Goal: Task Accomplishment & Management: Complete application form

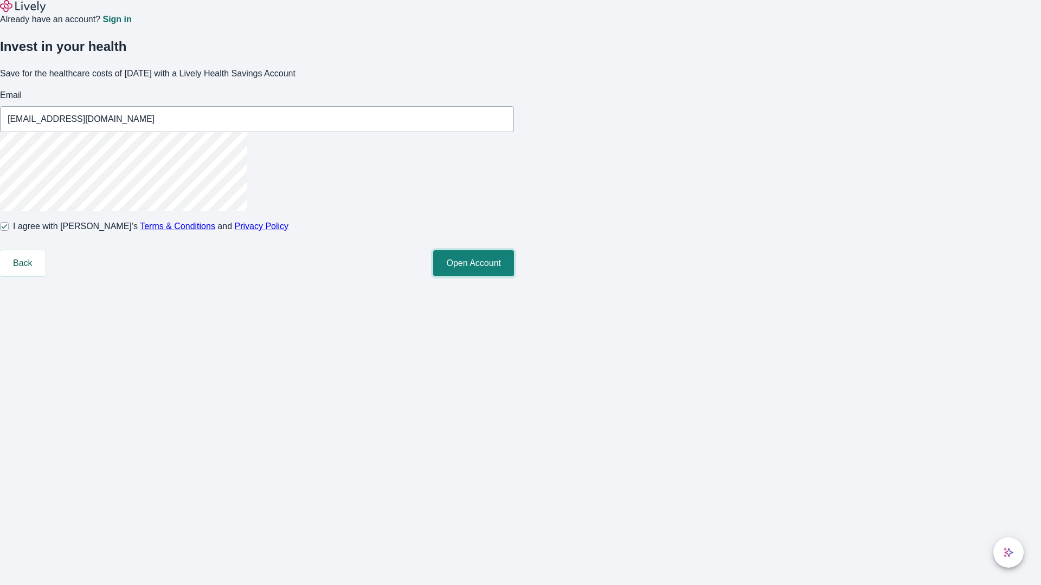
click at [514, 276] on button "Open Account" at bounding box center [473, 263] width 81 height 26
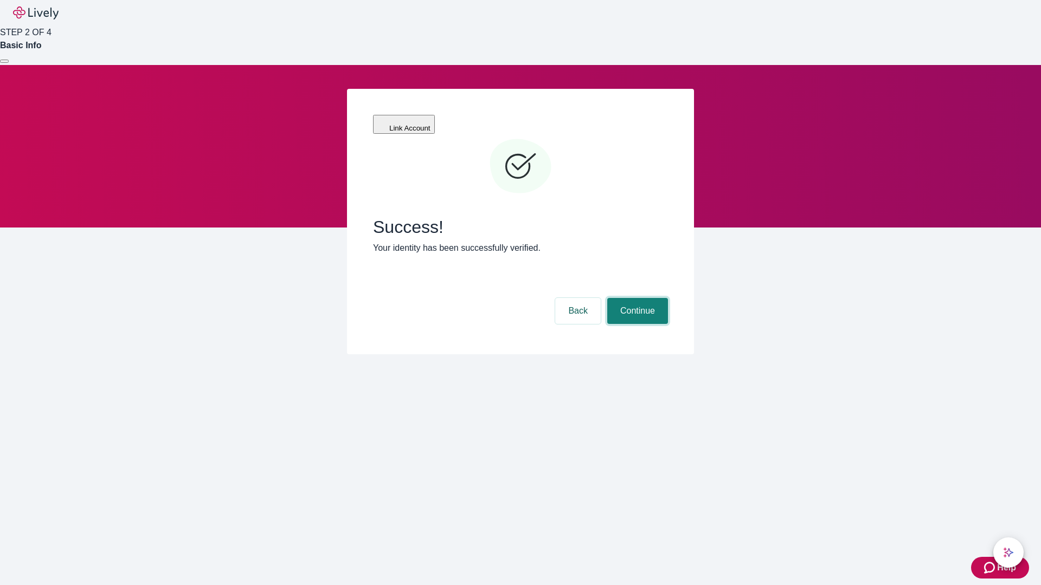
click at [636, 298] on button "Continue" at bounding box center [637, 311] width 61 height 26
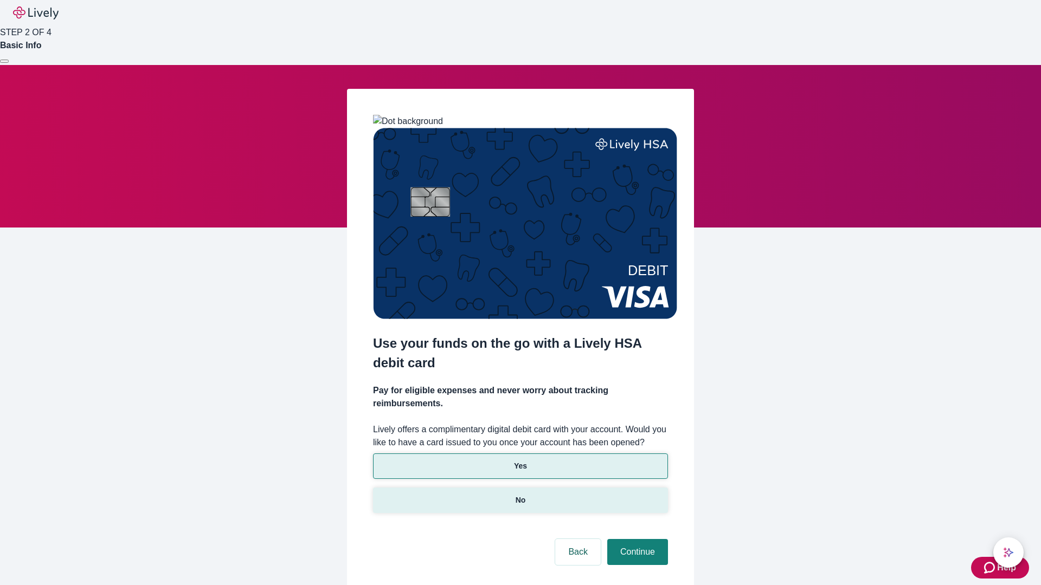
click at [520, 495] on p "No" at bounding box center [520, 500] width 10 height 11
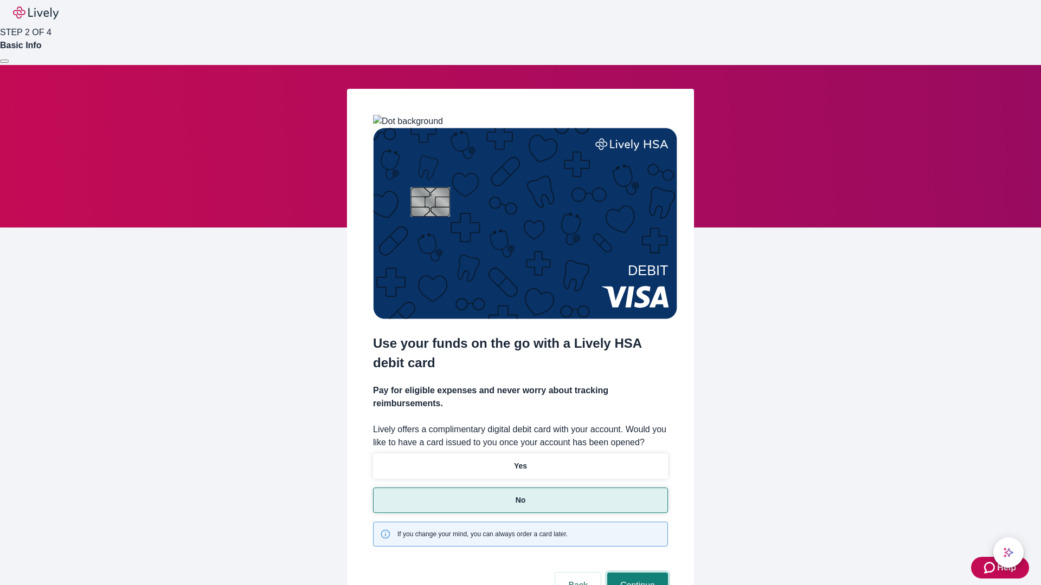
click at [636, 573] on button "Continue" at bounding box center [637, 586] width 61 height 26
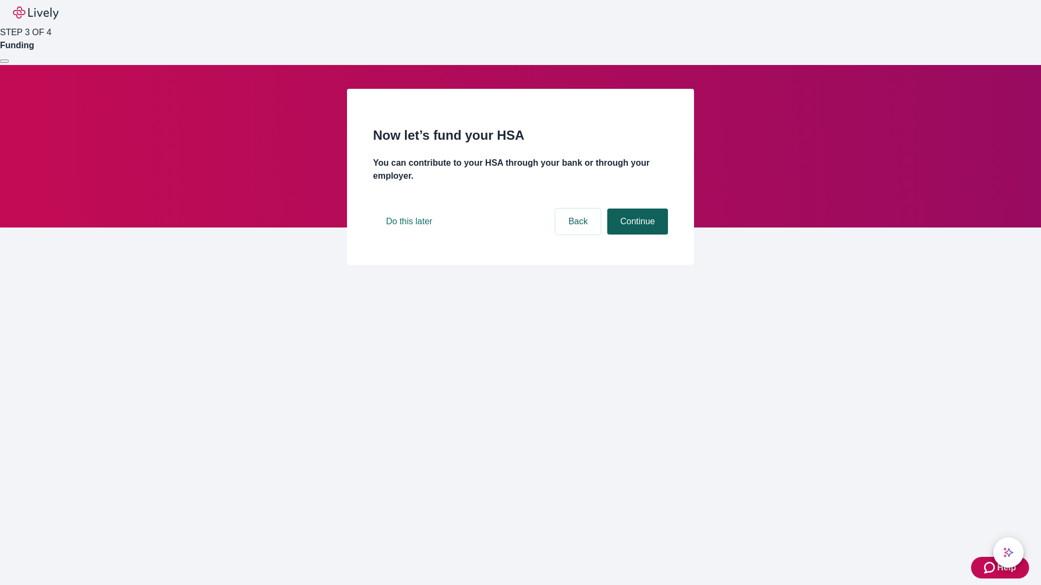
click at [636, 235] on button "Continue" at bounding box center [637, 222] width 61 height 26
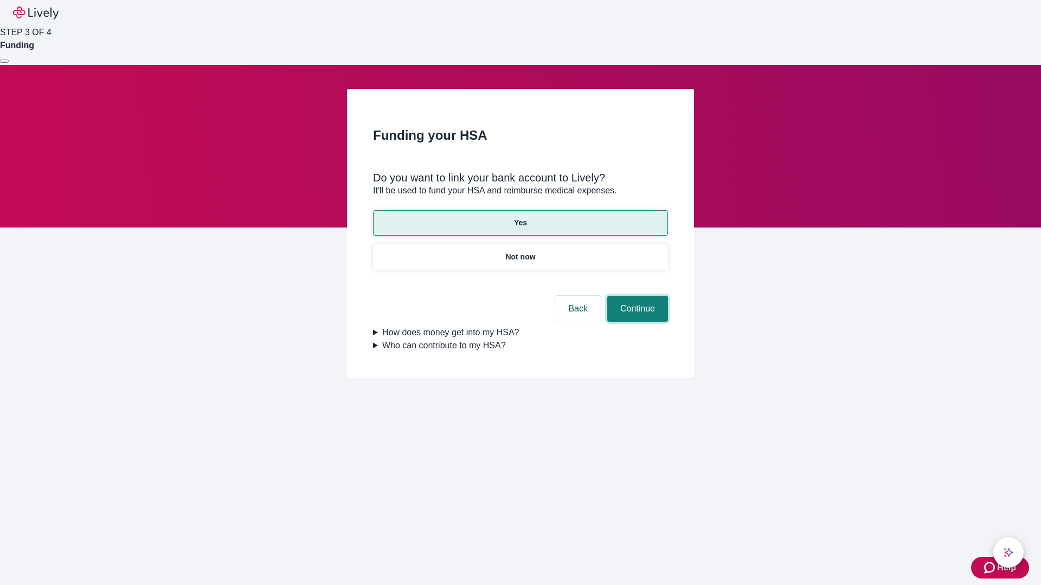
click at [636, 296] on button "Continue" at bounding box center [637, 309] width 61 height 26
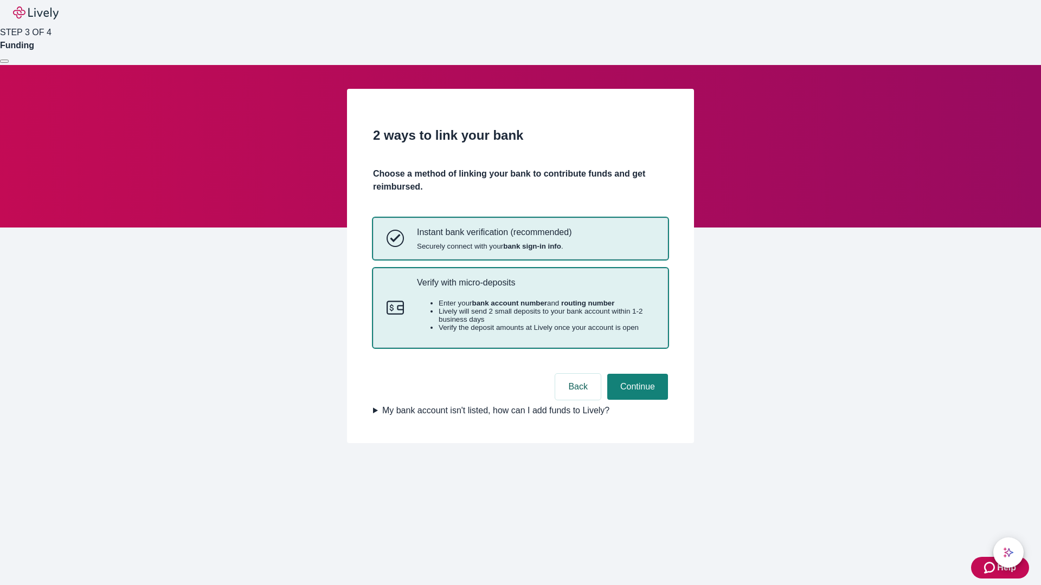
click at [535, 288] on p "Verify with micro-deposits" at bounding box center [535, 282] width 237 height 10
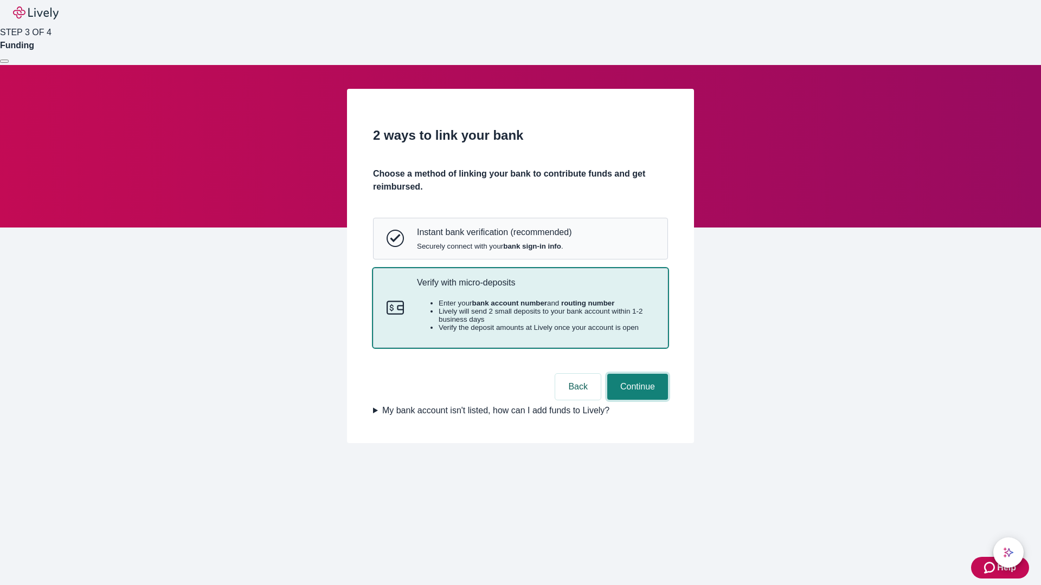
click at [636, 400] on button "Continue" at bounding box center [637, 387] width 61 height 26
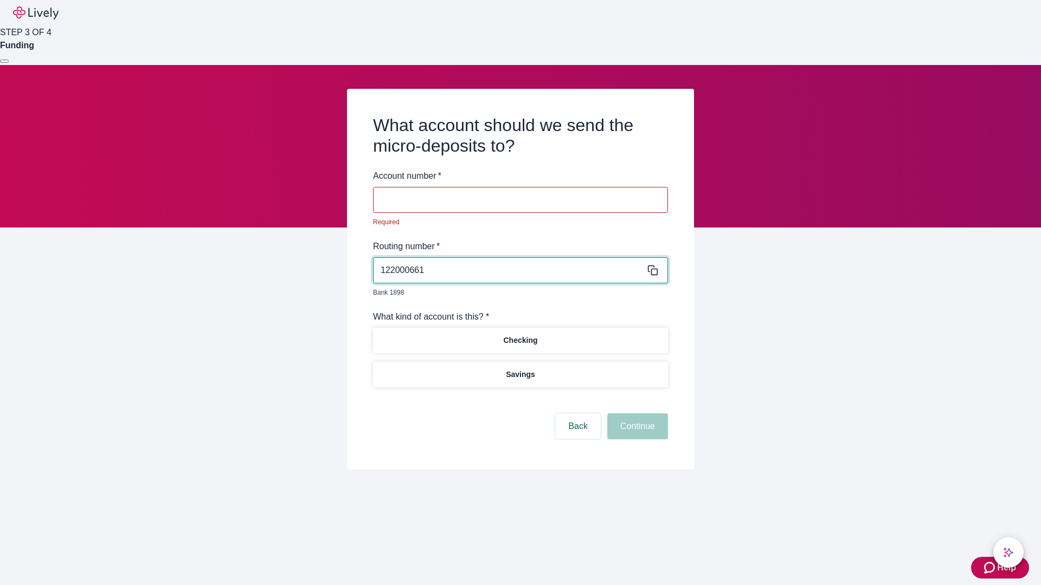
type input "122000661"
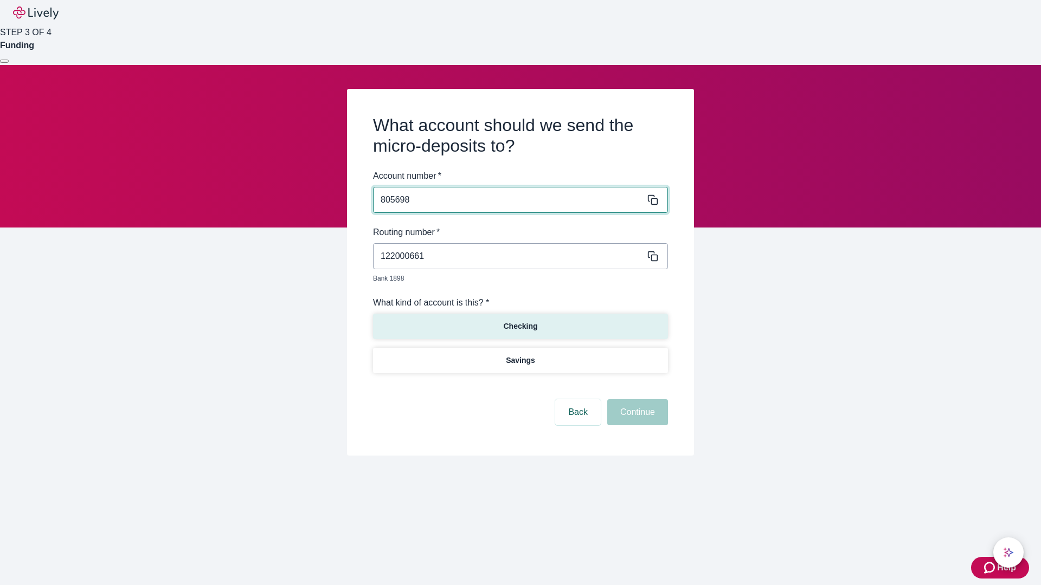
type input "805698"
click at [520, 321] on p "Checking" at bounding box center [520, 326] width 34 height 11
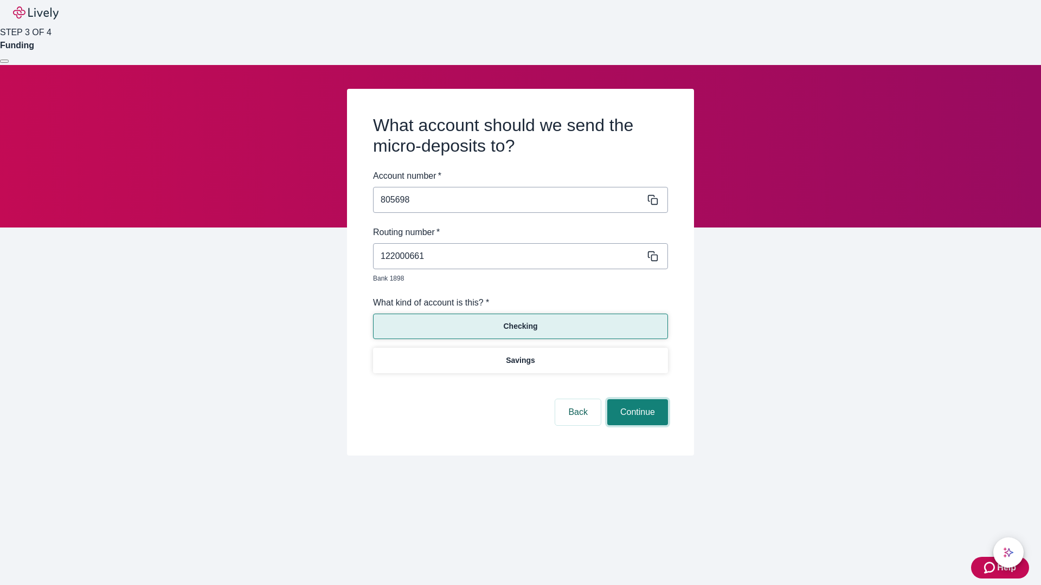
click at [636, 400] on button "Continue" at bounding box center [637, 412] width 61 height 26
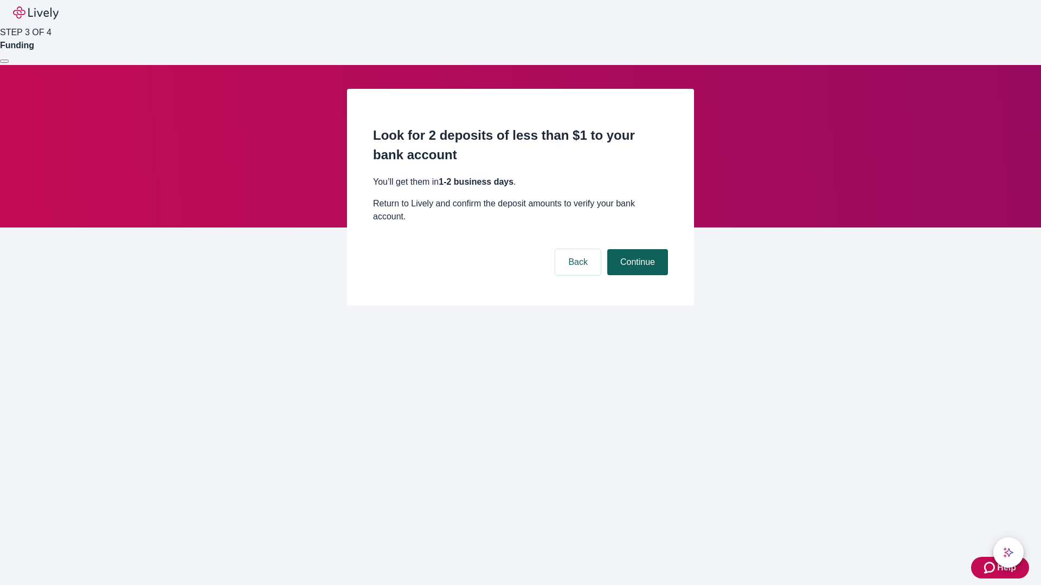
click at [636, 249] on button "Continue" at bounding box center [637, 262] width 61 height 26
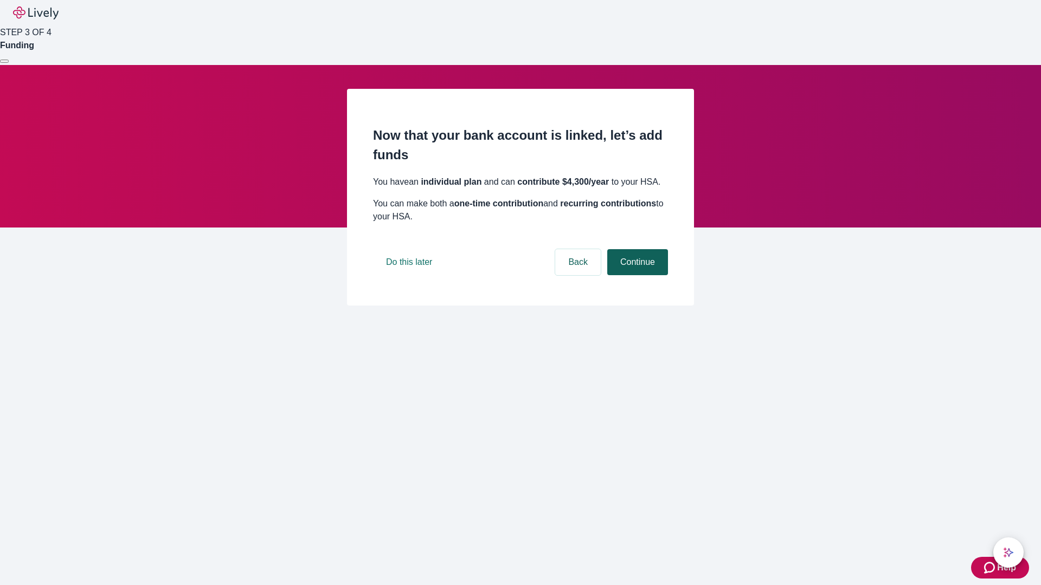
click at [636, 275] on button "Continue" at bounding box center [637, 262] width 61 height 26
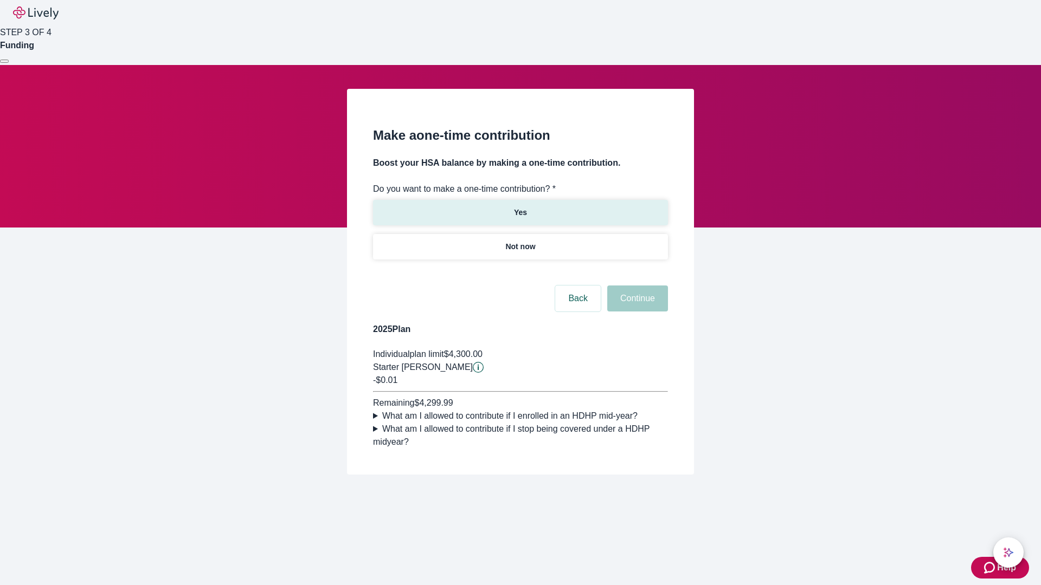
click at [520, 207] on p "Yes" at bounding box center [520, 212] width 13 height 11
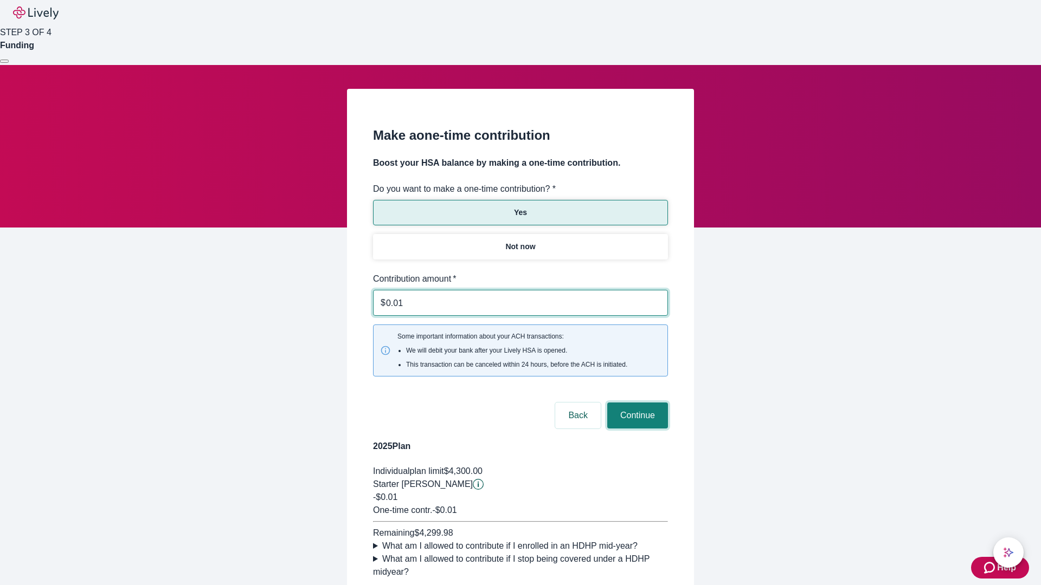
click at [636, 403] on button "Continue" at bounding box center [637, 416] width 61 height 26
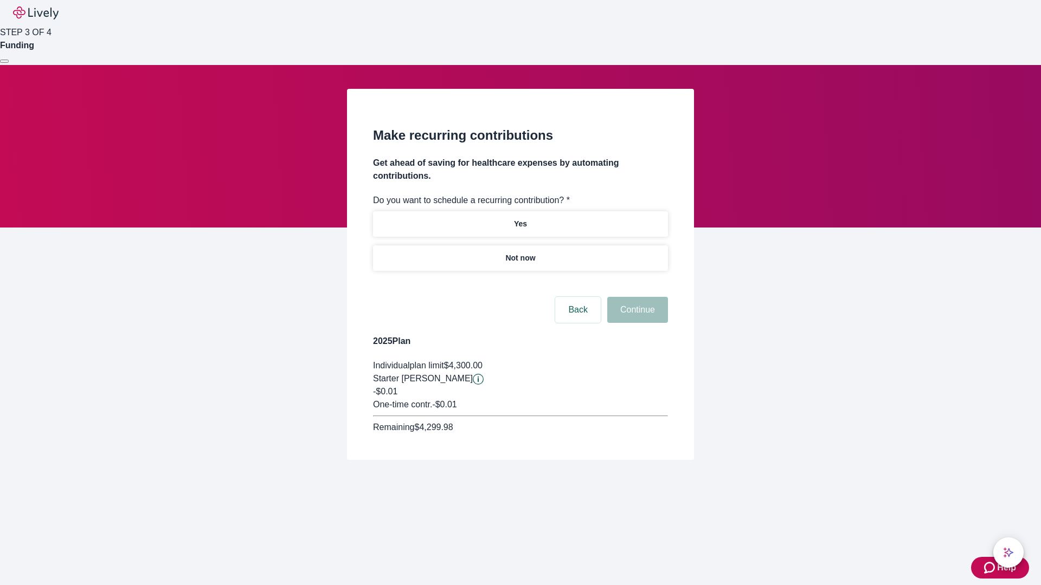
click at [520, 253] on p "Not now" at bounding box center [520, 258] width 30 height 11
click at [636, 297] on button "Continue" at bounding box center [637, 310] width 61 height 26
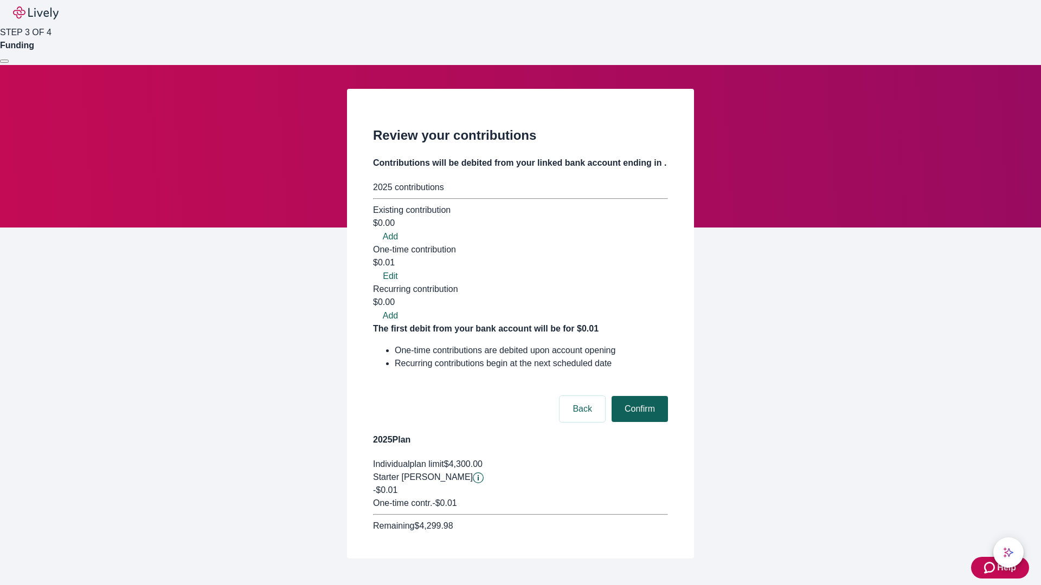
click at [638, 396] on button "Confirm" at bounding box center [639, 409] width 56 height 26
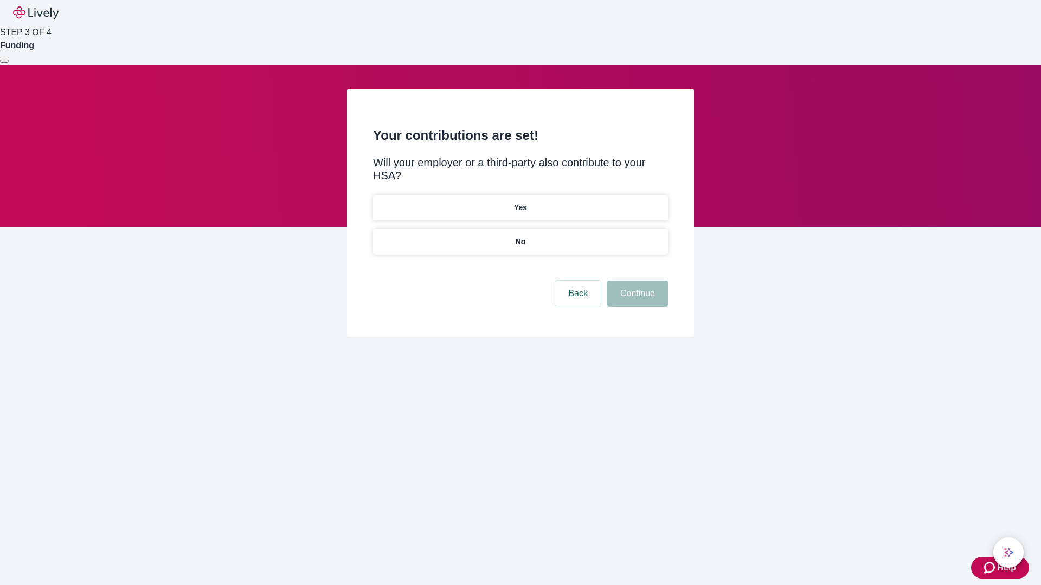
click at [520, 236] on p "No" at bounding box center [520, 241] width 10 height 11
click at [636, 281] on button "Continue" at bounding box center [637, 294] width 61 height 26
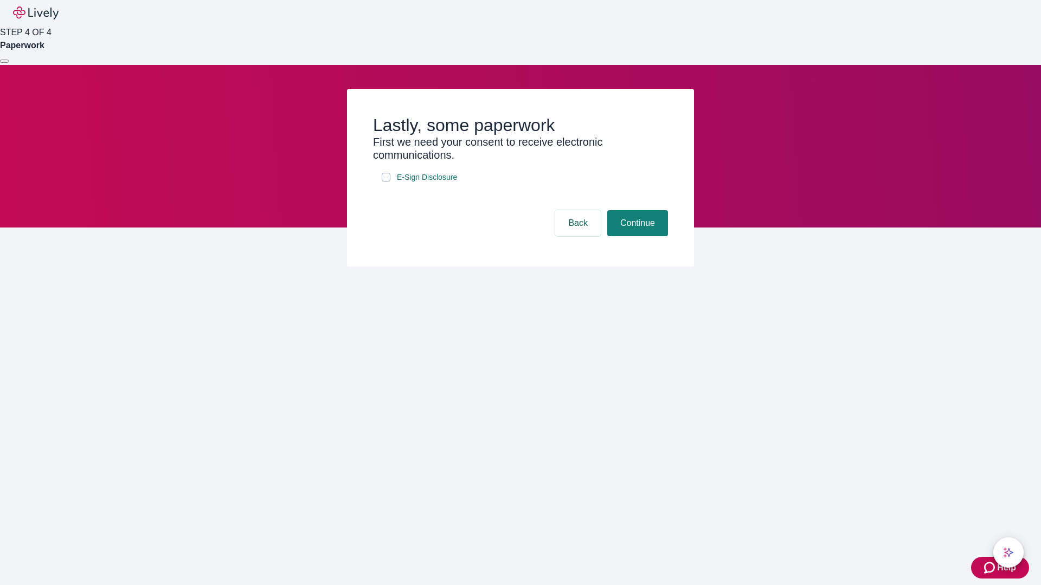
click at [386, 182] on input "E-Sign Disclosure" at bounding box center [386, 177] width 9 height 9
checkbox input "true"
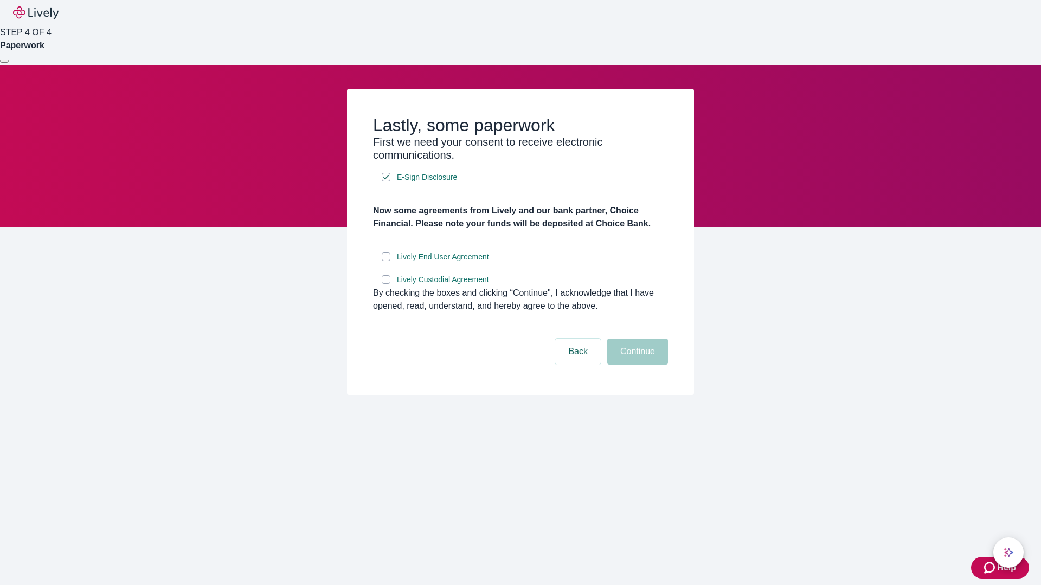
click at [386, 261] on input "Lively End User Agreement" at bounding box center [386, 257] width 9 height 9
checkbox input "true"
click at [386, 284] on input "Lively Custodial Agreement" at bounding box center [386, 279] width 9 height 9
checkbox input "true"
click at [636, 365] on button "Continue" at bounding box center [637, 352] width 61 height 26
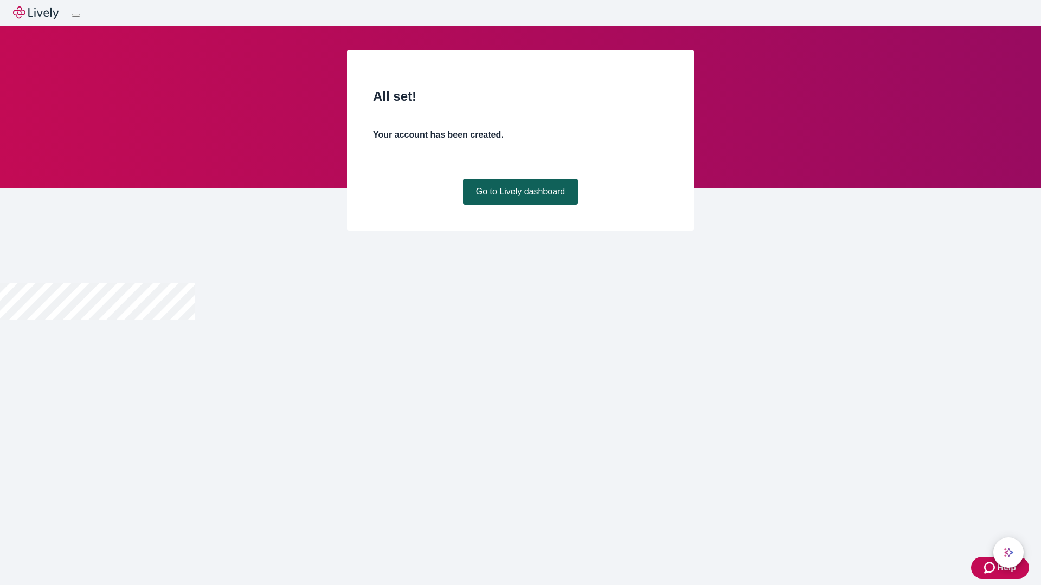
click at [520, 205] on link "Go to Lively dashboard" at bounding box center [520, 192] width 115 height 26
